Goal: Information Seeking & Learning: Learn about a topic

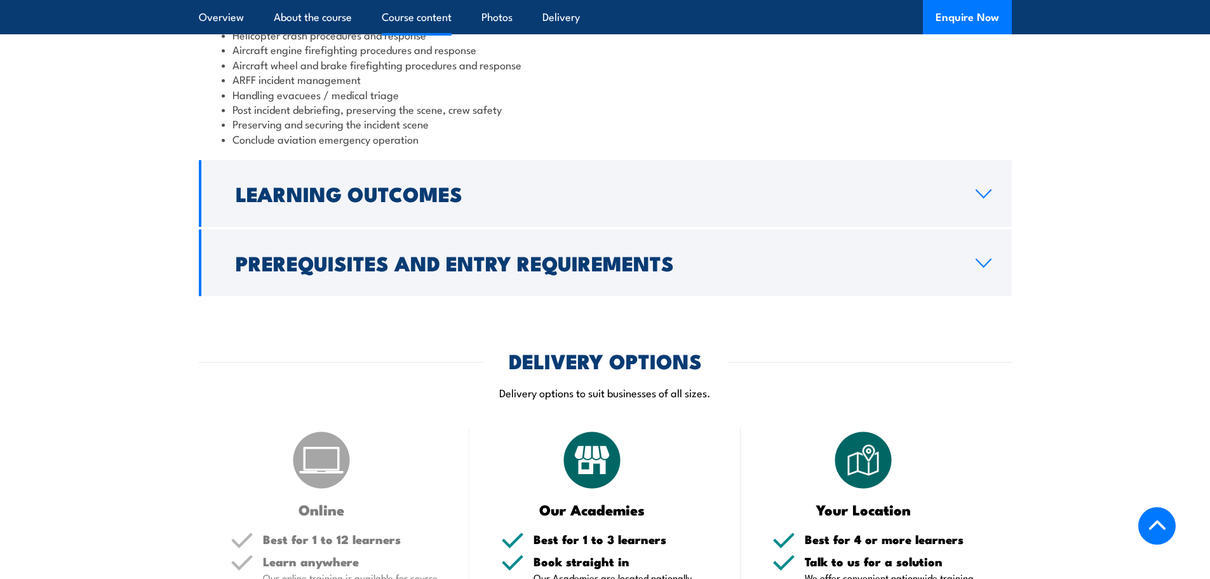
scroll to position [1397, 0]
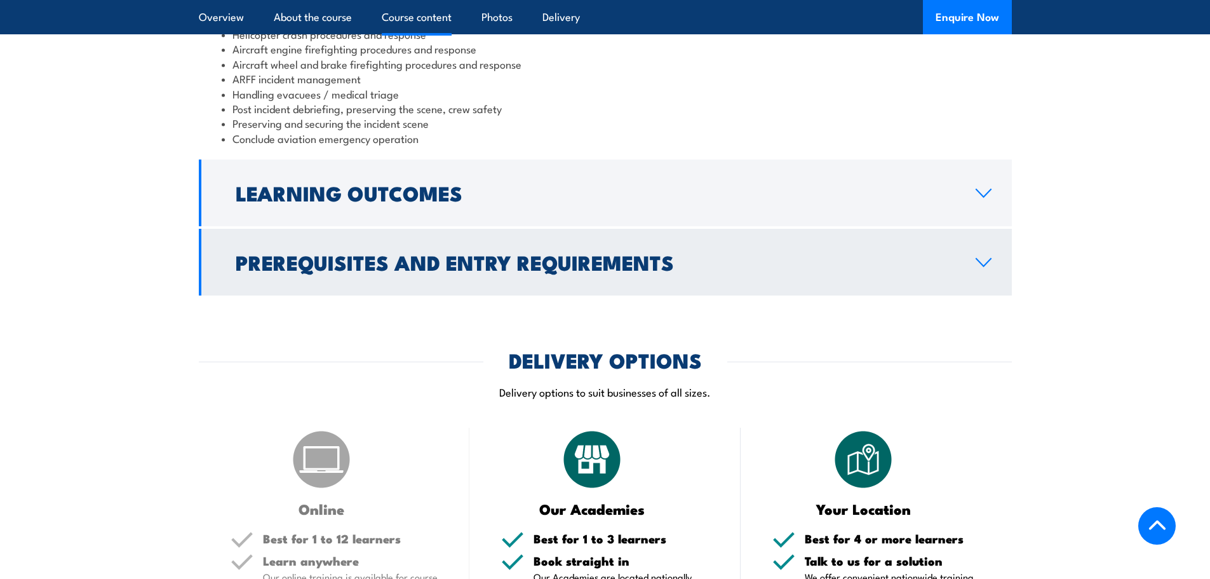
click at [479, 271] on h2 "Prerequisites and Entry Requirements" at bounding box center [596, 262] width 720 height 18
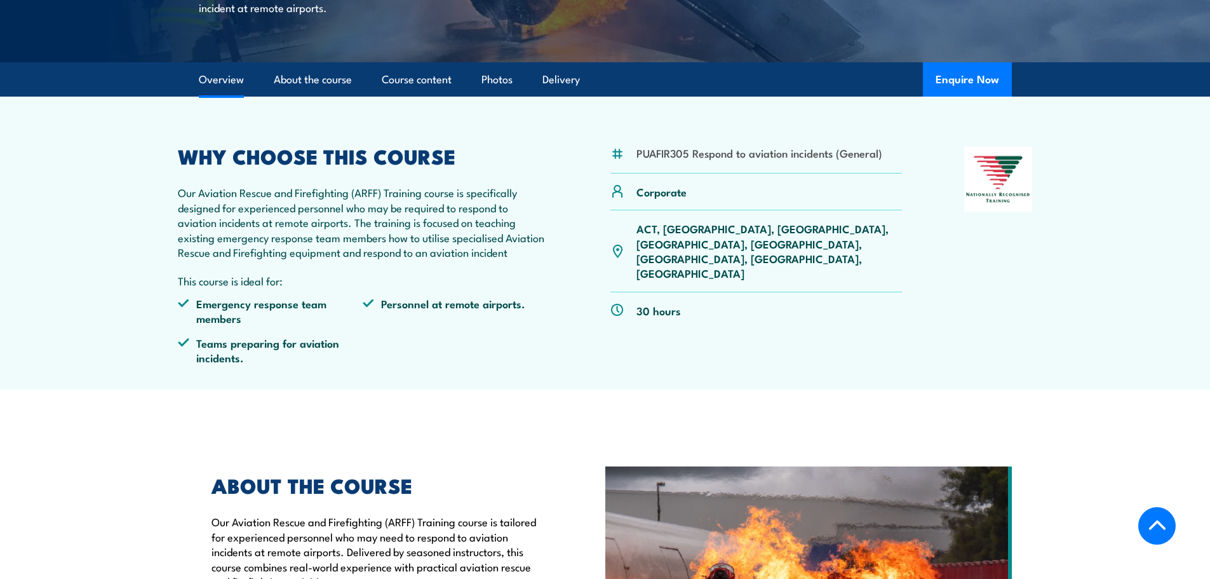
scroll to position [314, 0]
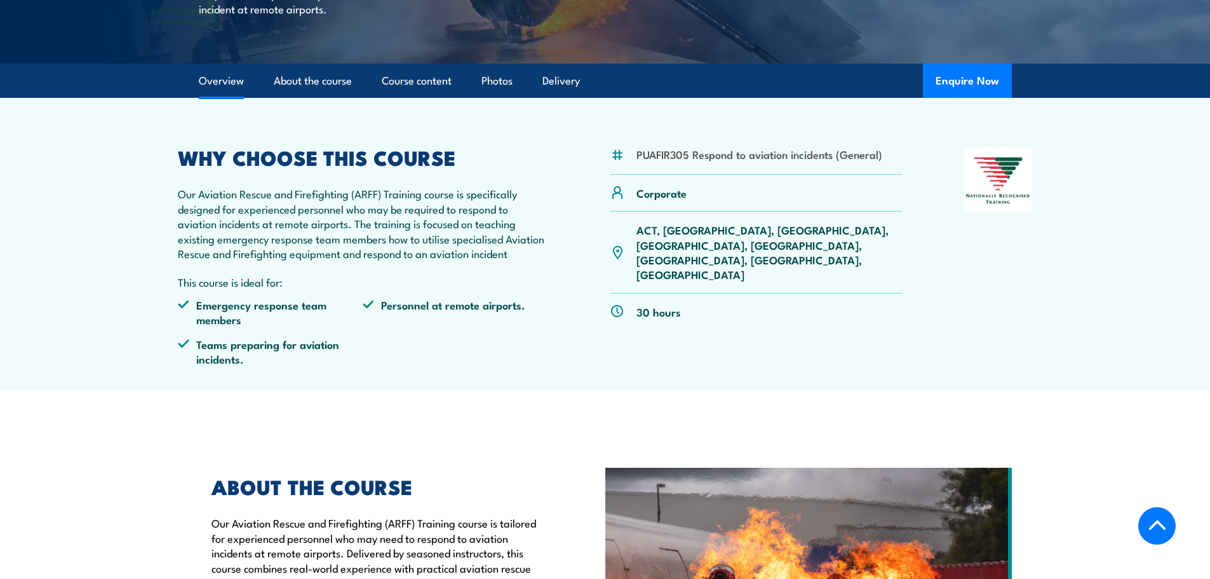
click at [666, 258] on p "ACT, [GEOGRAPHIC_DATA], [GEOGRAPHIC_DATA], [GEOGRAPHIC_DATA], [GEOGRAPHIC_DATA]…" at bounding box center [769, 252] width 266 height 60
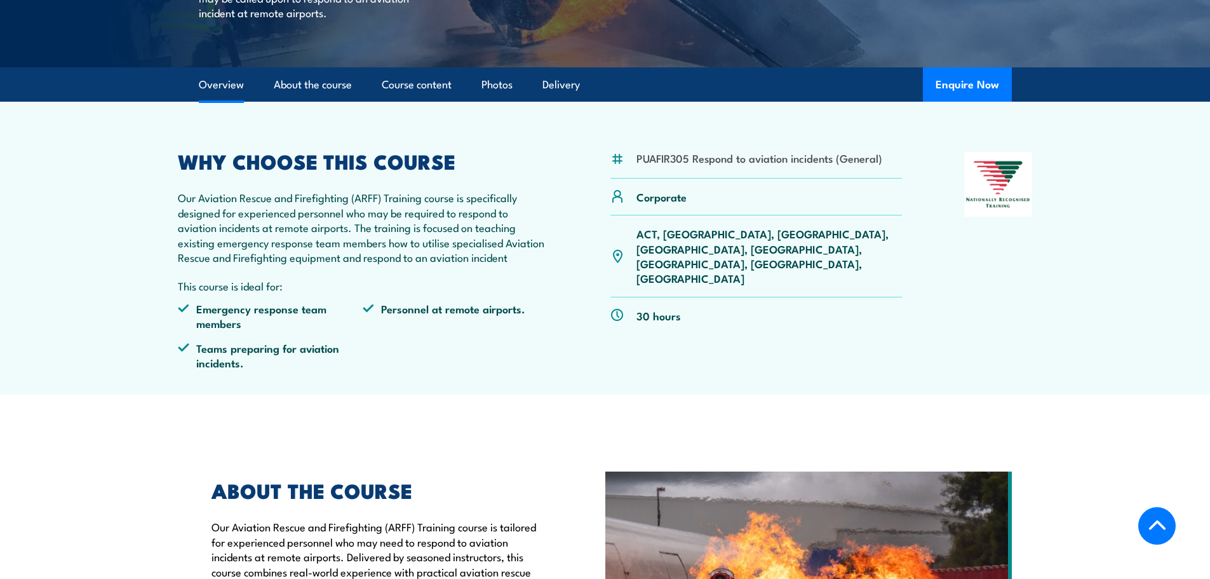
scroll to position [60, 0]
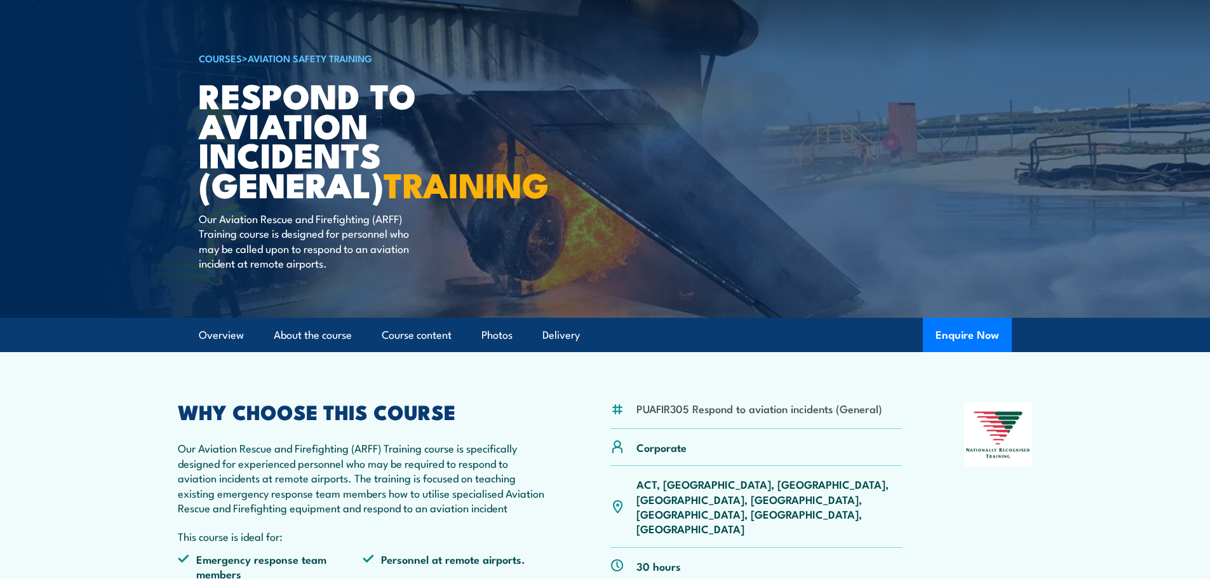
click at [586, 352] on article "Overview About the course Course content Photos Delivery Enquire Now" at bounding box center [605, 335] width 813 height 34
click at [561, 352] on link "Delivery" at bounding box center [560, 335] width 37 height 34
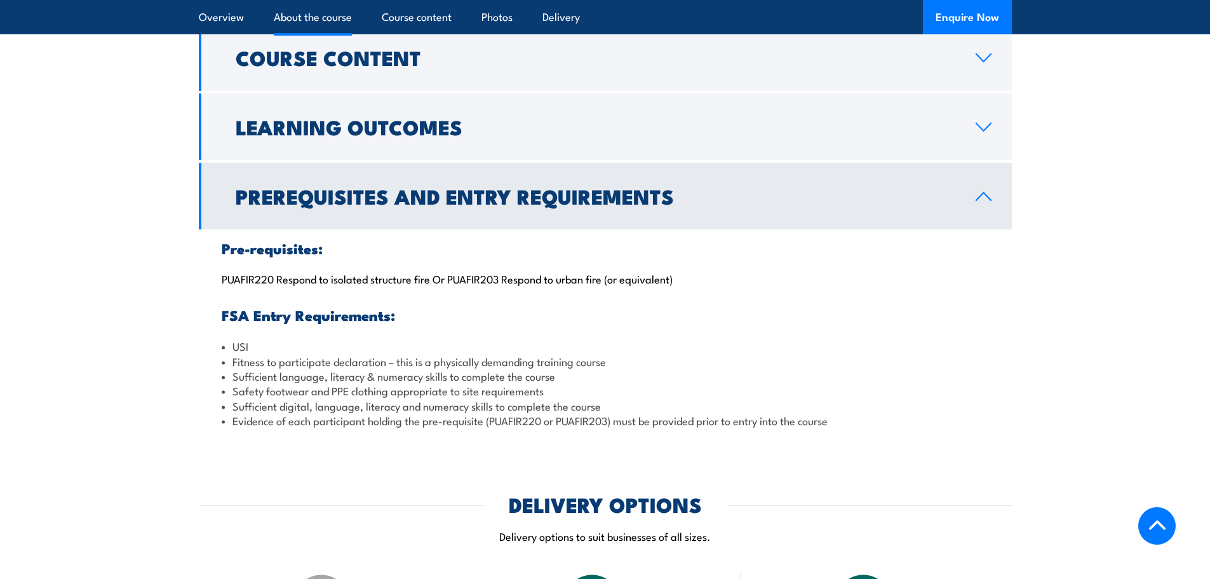
scroll to position [953, 0]
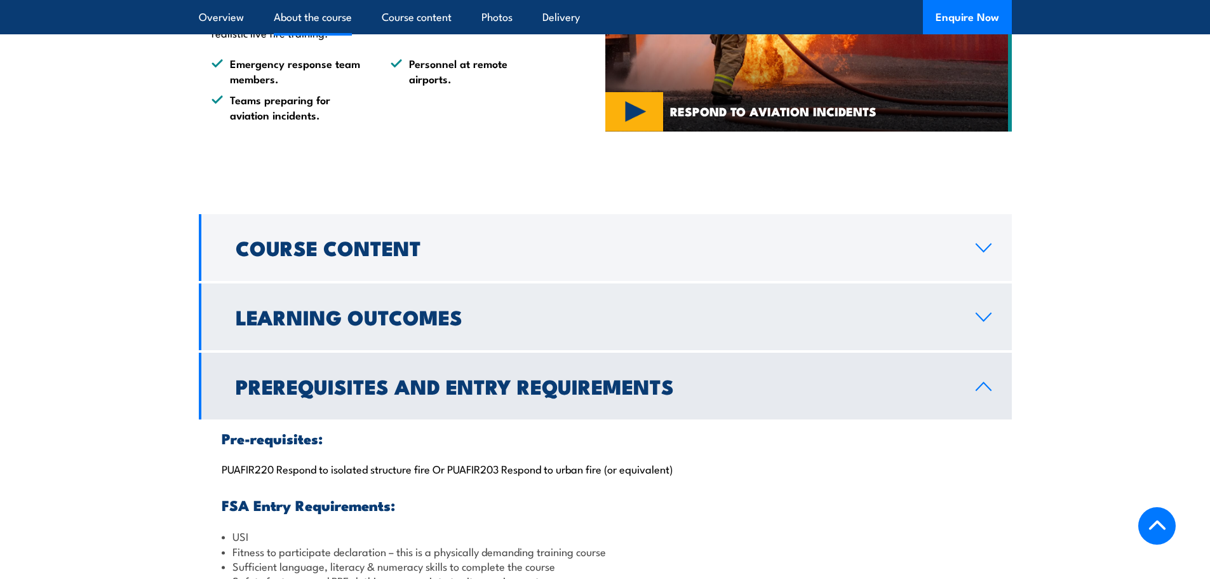
click at [432, 325] on h2 "Learning Outcomes" at bounding box center [596, 316] width 720 height 18
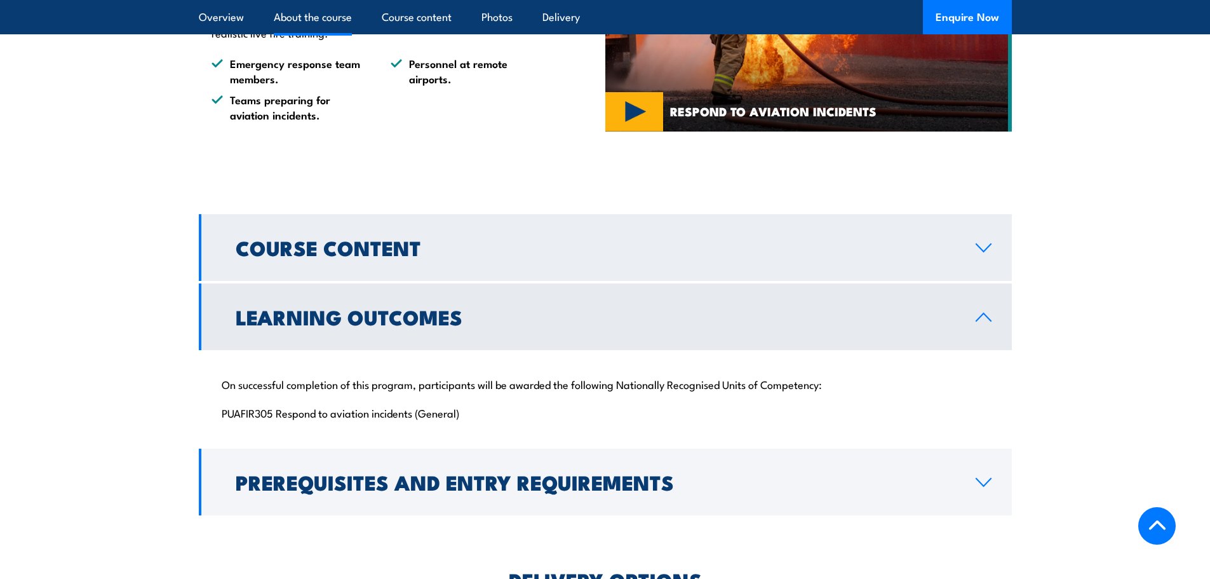
click at [405, 256] on h2 "Course Content" at bounding box center [596, 247] width 720 height 18
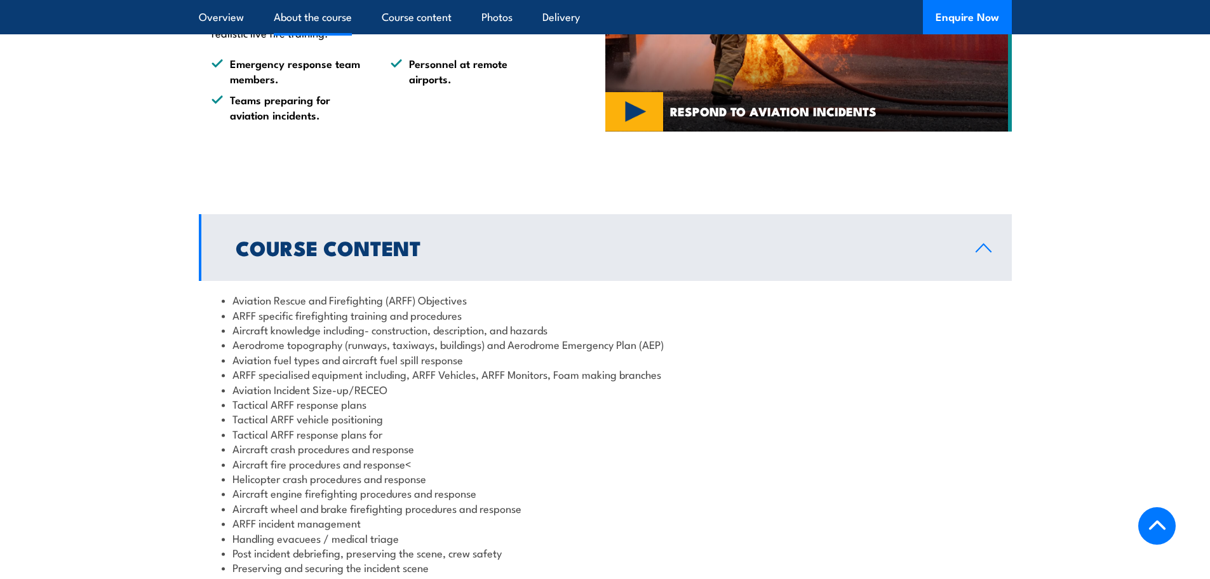
click at [356, 256] on h2 "Course Content" at bounding box center [596, 247] width 720 height 18
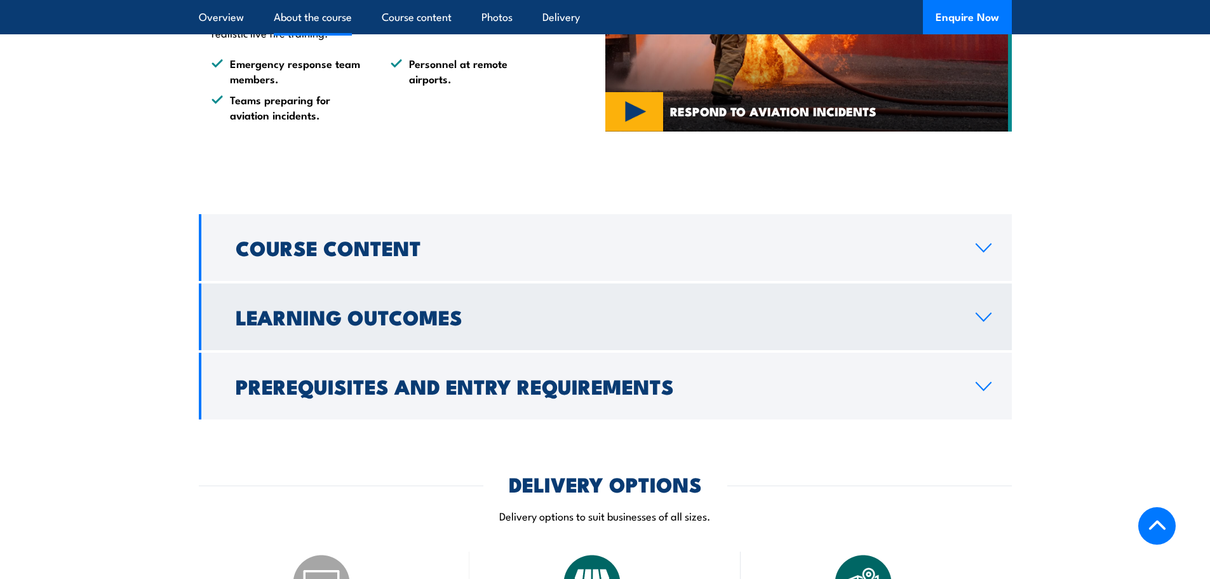
click at [366, 350] on link "Learning Outcomes" at bounding box center [605, 316] width 813 height 67
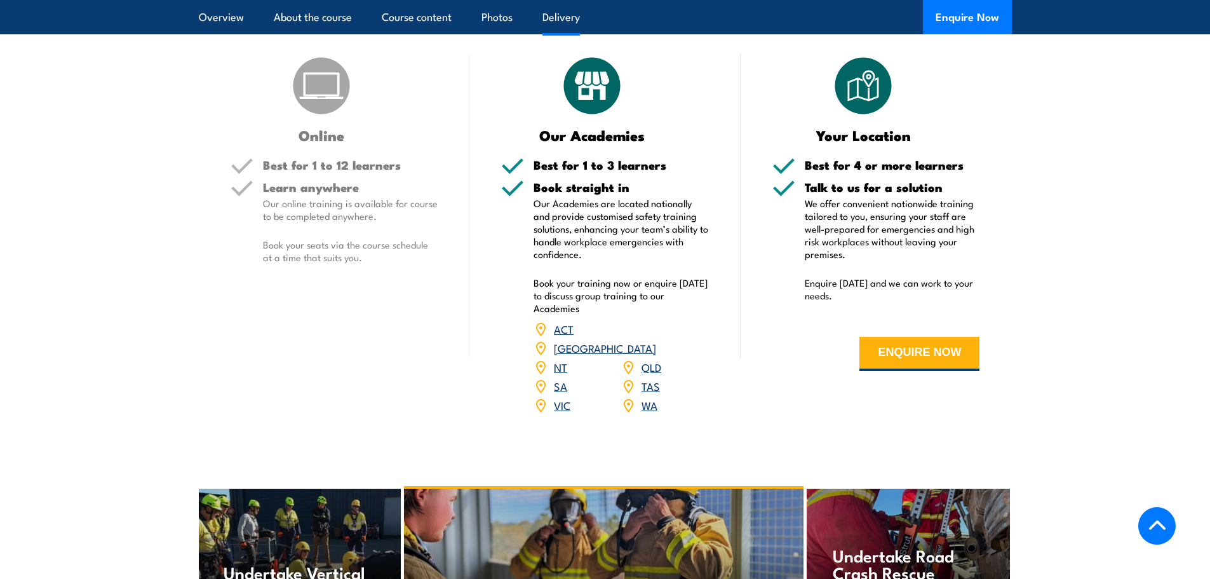
scroll to position [1553, 0]
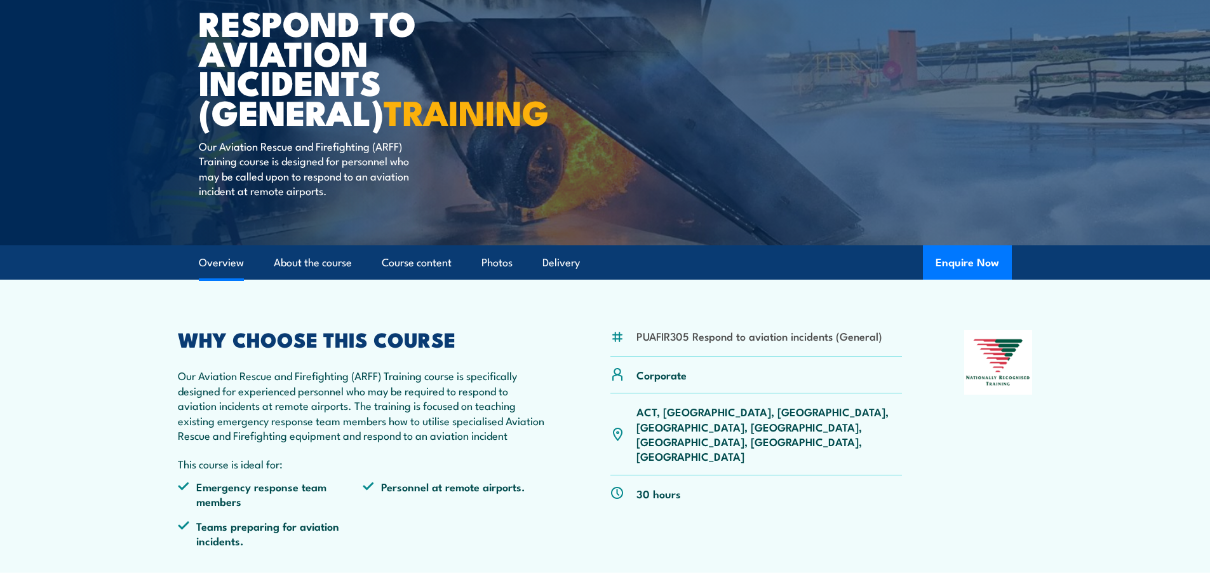
scroll to position [125, 0]
